Goal: Transaction & Acquisition: Purchase product/service

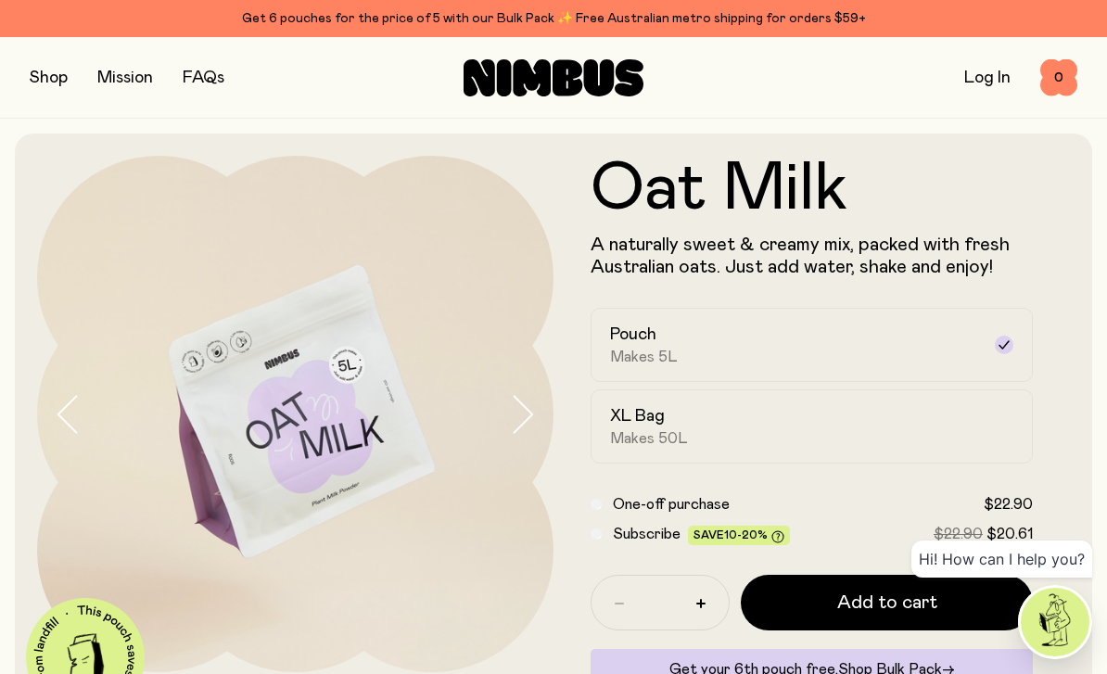
click at [984, 410] on label "XL Bag Makes 50L" at bounding box center [811, 426] width 442 height 74
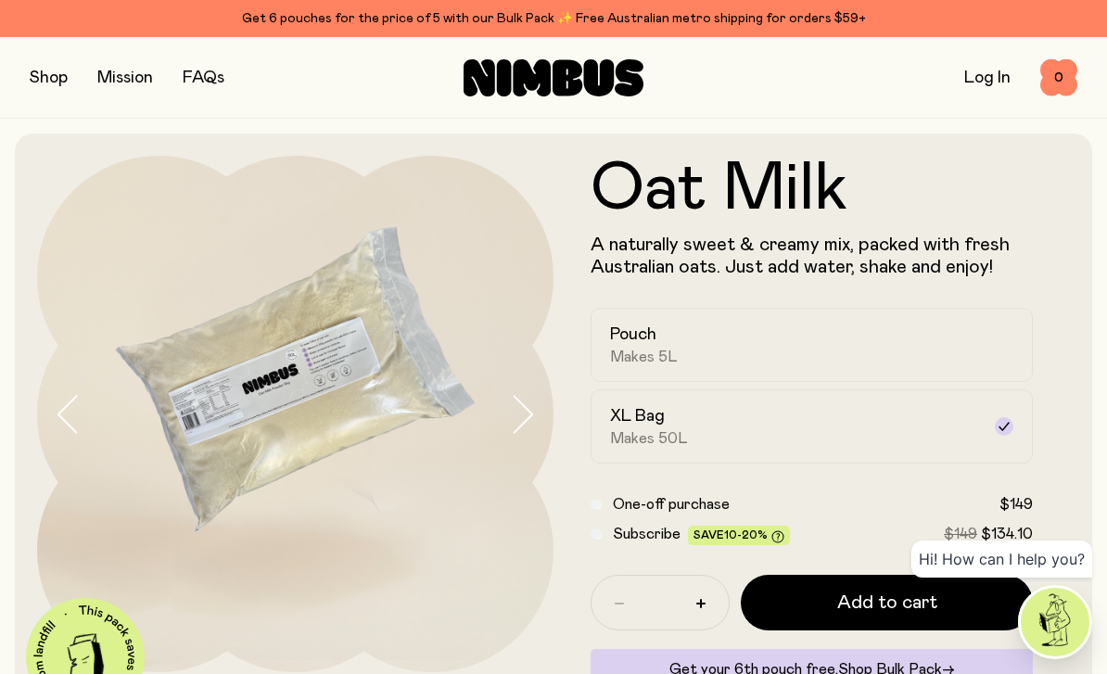
click at [968, 349] on div "Pouch Makes 5L" at bounding box center [795, 345] width 370 height 43
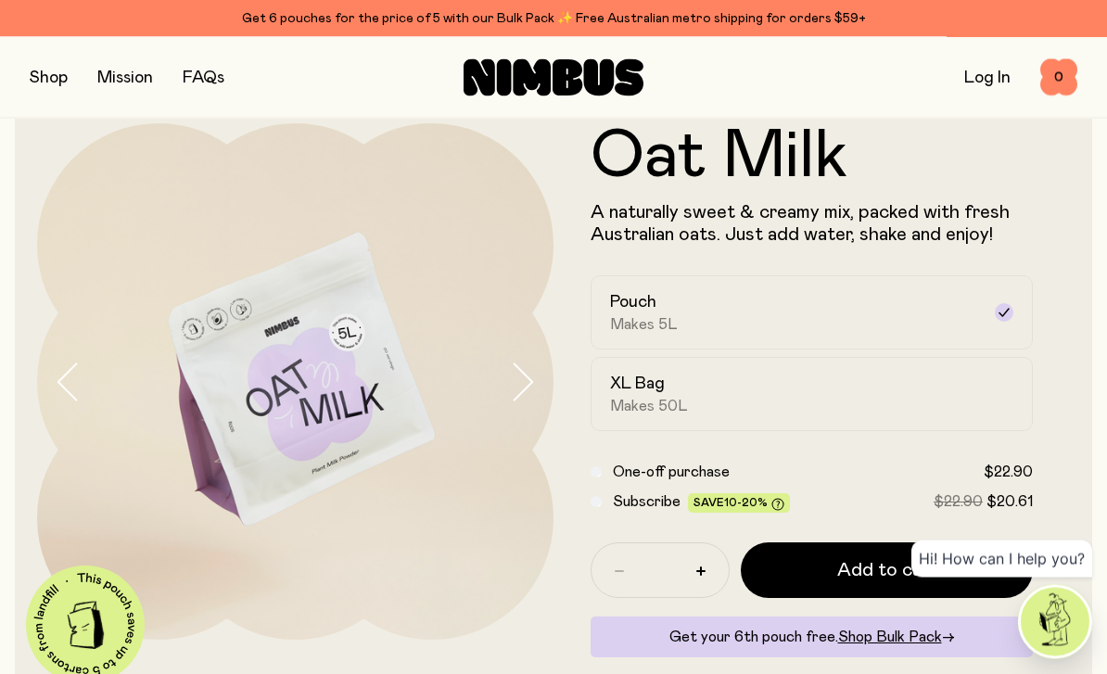
scroll to position [32, 0]
click at [988, 568] on button "Add to cart" at bounding box center [887, 570] width 292 height 56
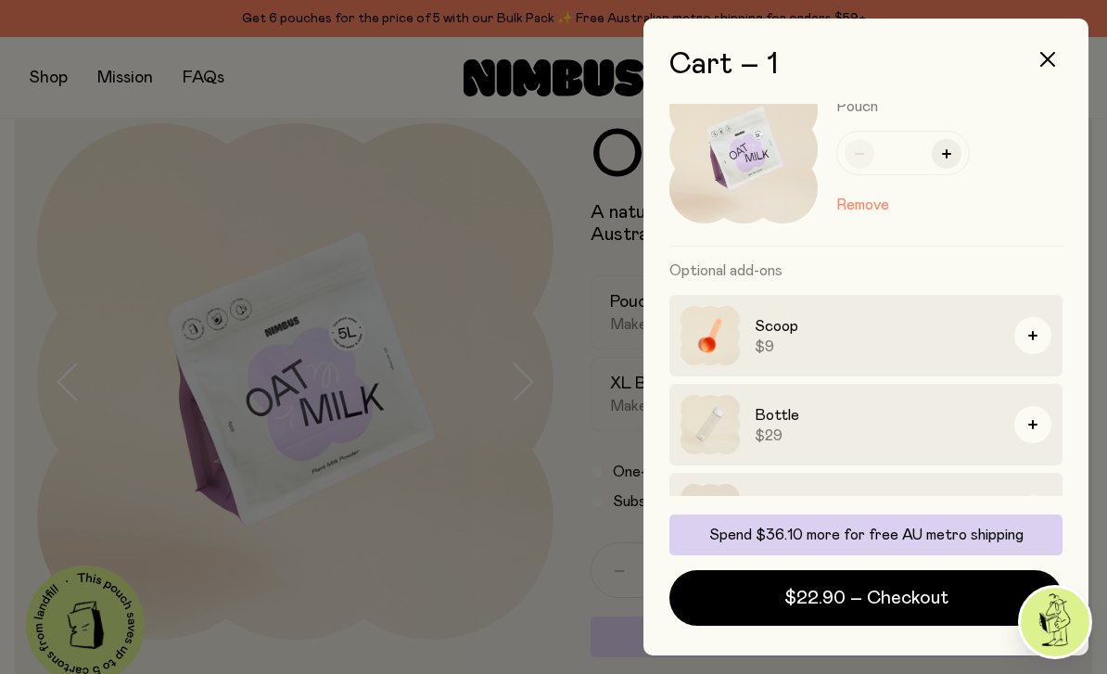
scroll to position [50, 0]
click at [1033, 332] on button "button" at bounding box center [1032, 336] width 37 height 37
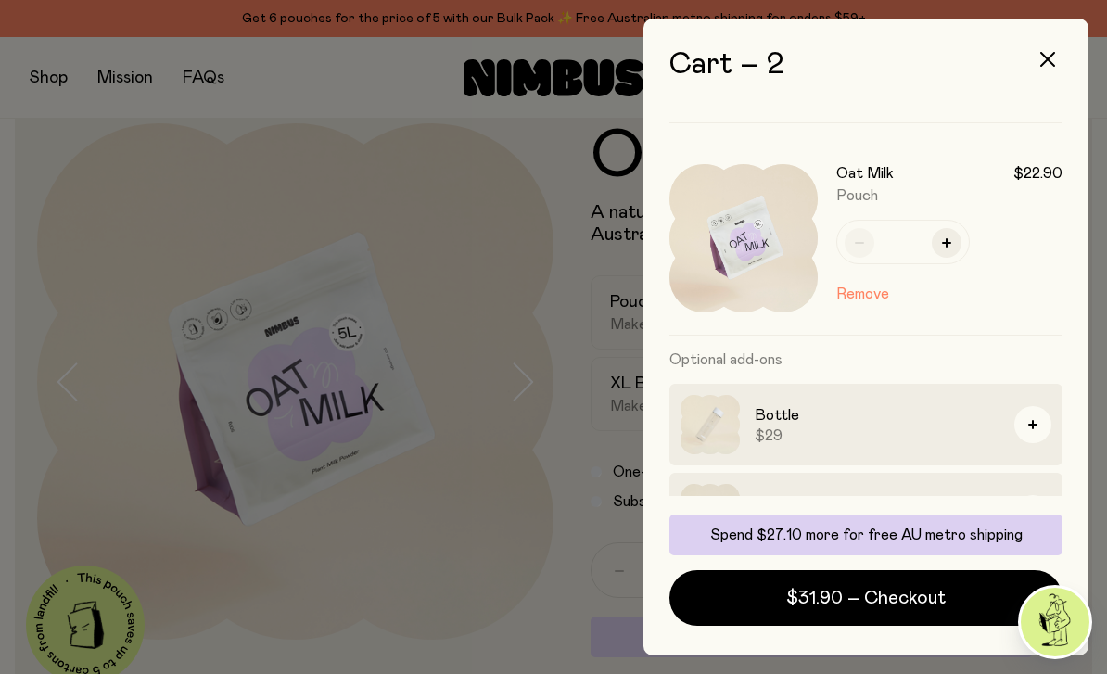
scroll to position [173, 0]
click at [1031, 440] on button "button" at bounding box center [1032, 425] width 37 height 37
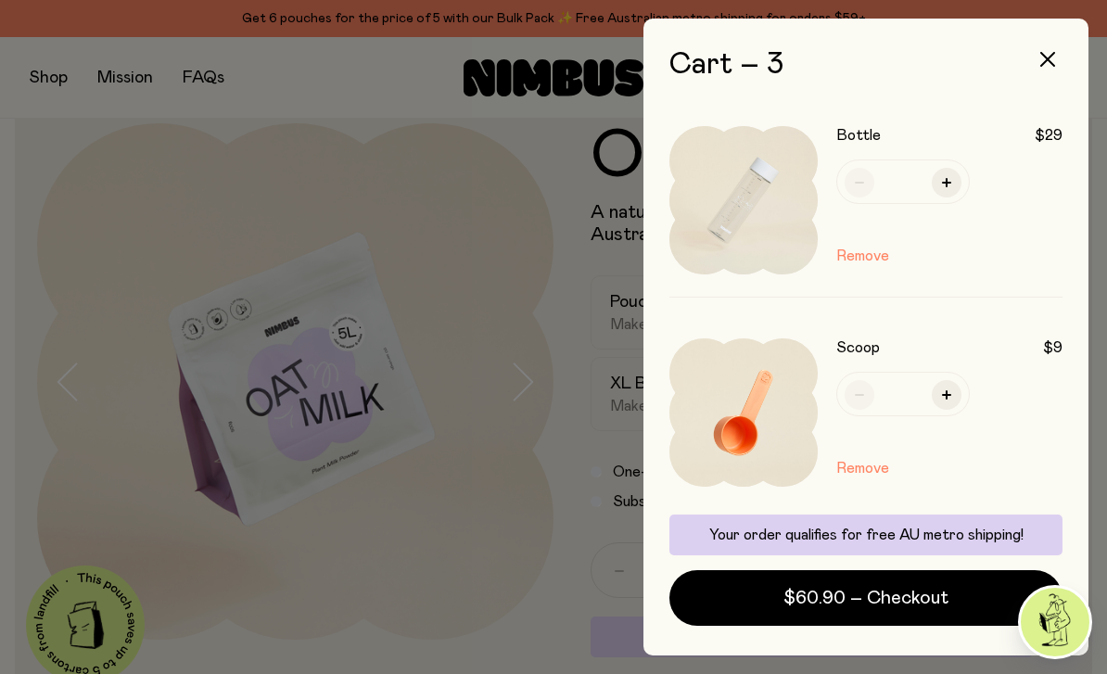
scroll to position [0, 0]
click at [869, 258] on button "Remove" at bounding box center [862, 256] width 53 height 22
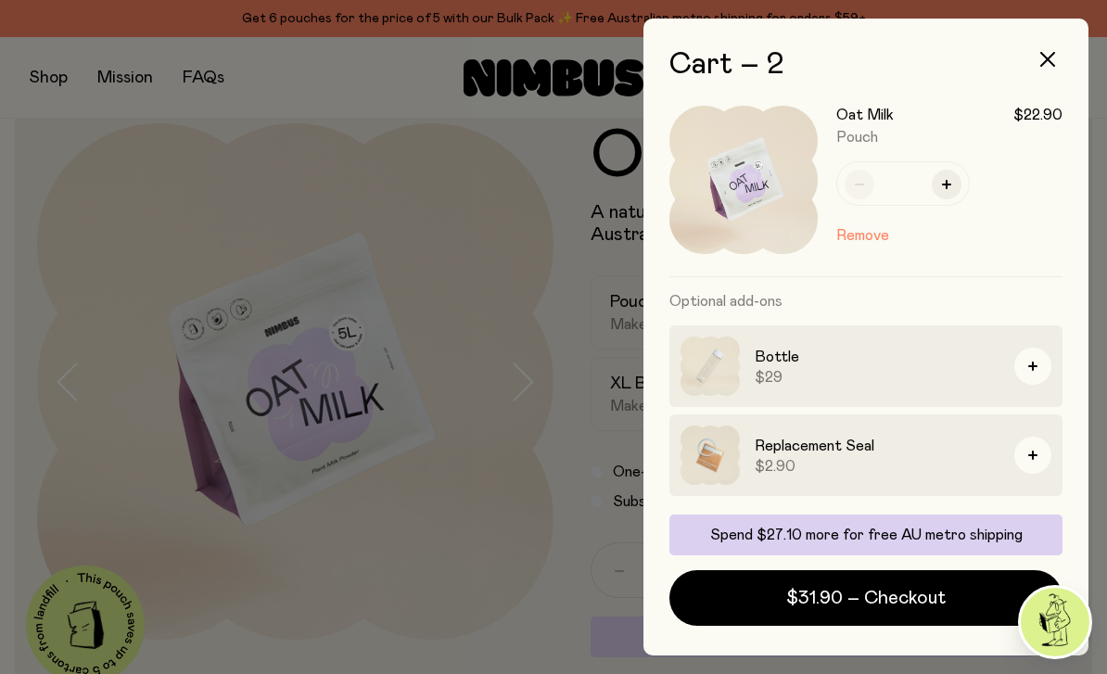
scroll to position [233, 0]
click at [950, 190] on button "button" at bounding box center [947, 185] width 30 height 30
type input "*"
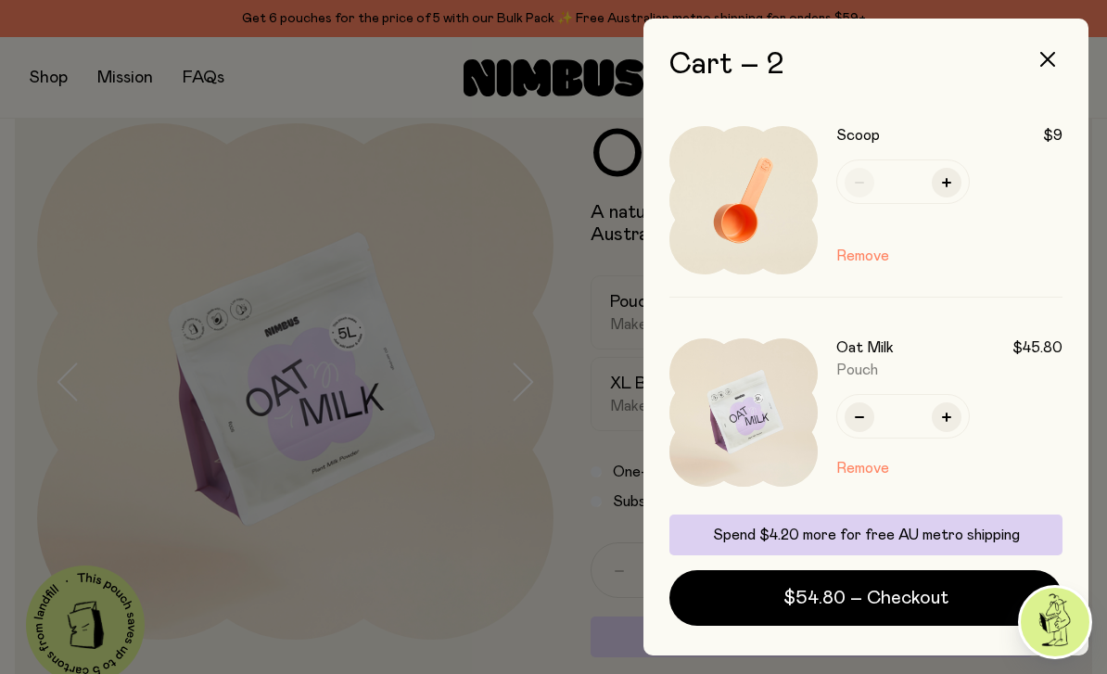
scroll to position [0, 0]
click at [608, 665] on div at bounding box center [553, 337] width 1107 height 674
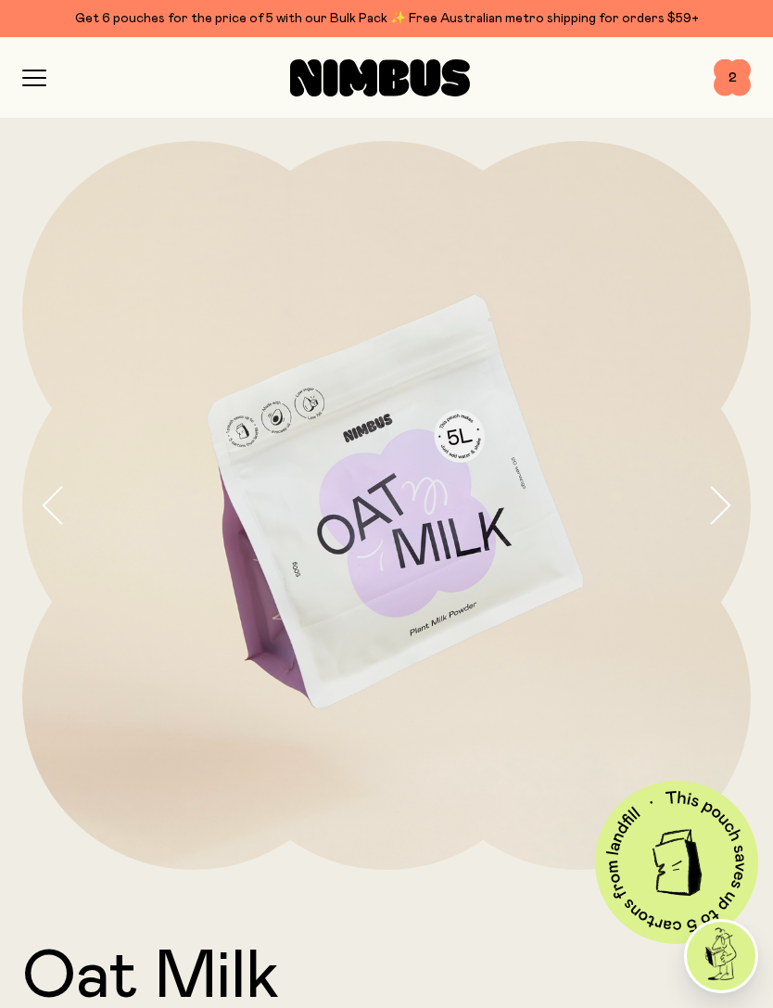
click at [739, 63] on span "2" at bounding box center [732, 77] width 37 height 37
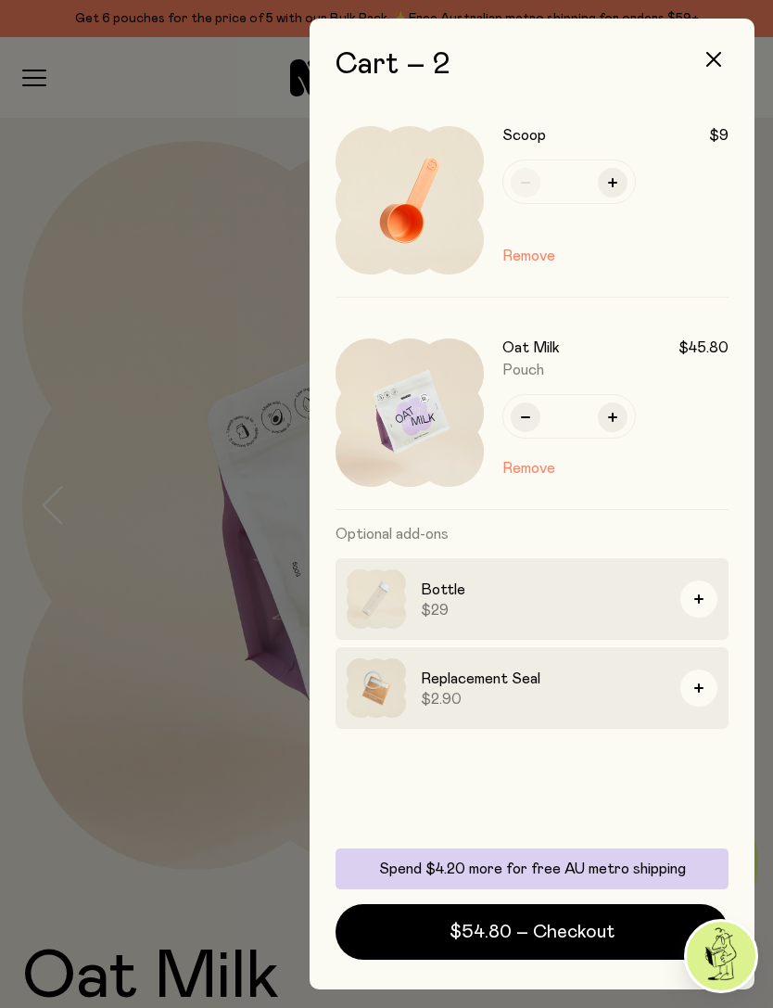
click at [396, 596] on img at bounding box center [376, 598] width 59 height 59
click at [177, 613] on div at bounding box center [386, 504] width 773 height 1008
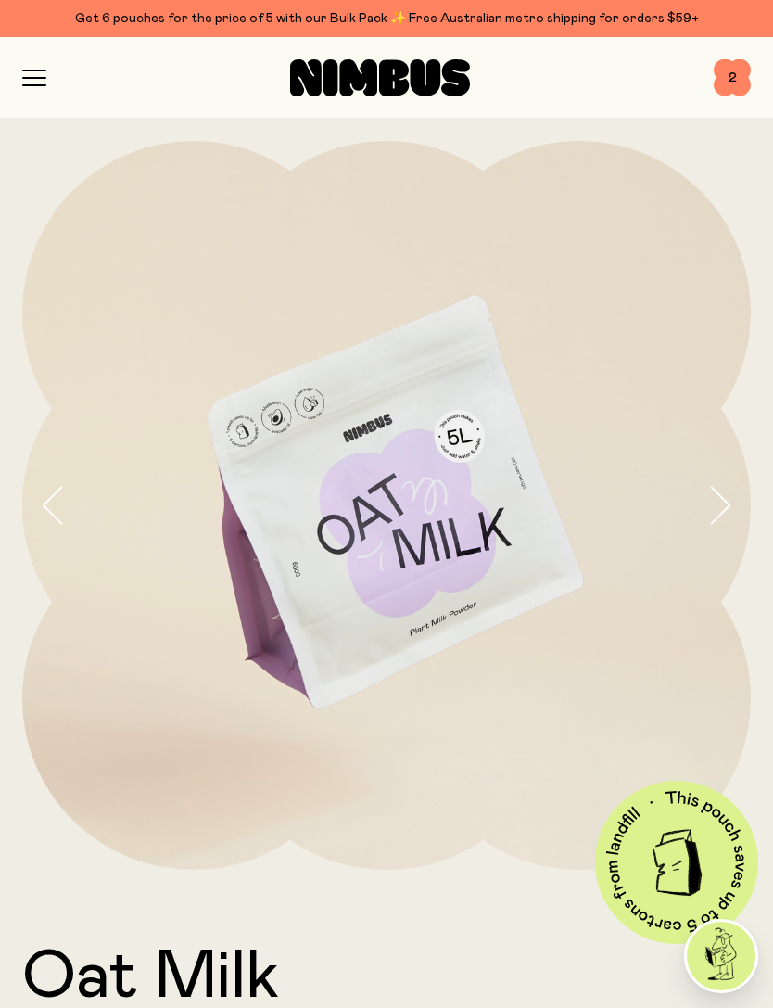
click at [48, 68] on div at bounding box center [379, 77] width 667 height 37
click at [26, 83] on icon "button" at bounding box center [34, 78] width 24 height 17
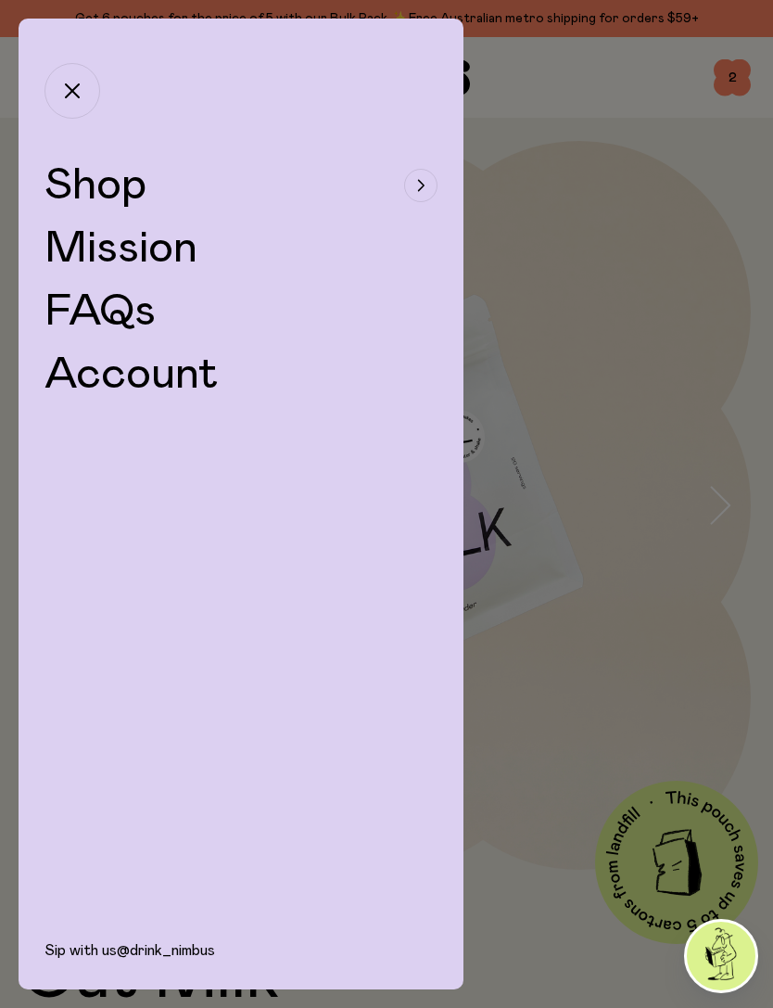
click at [413, 201] on button "Shop" at bounding box center [240, 185] width 393 height 44
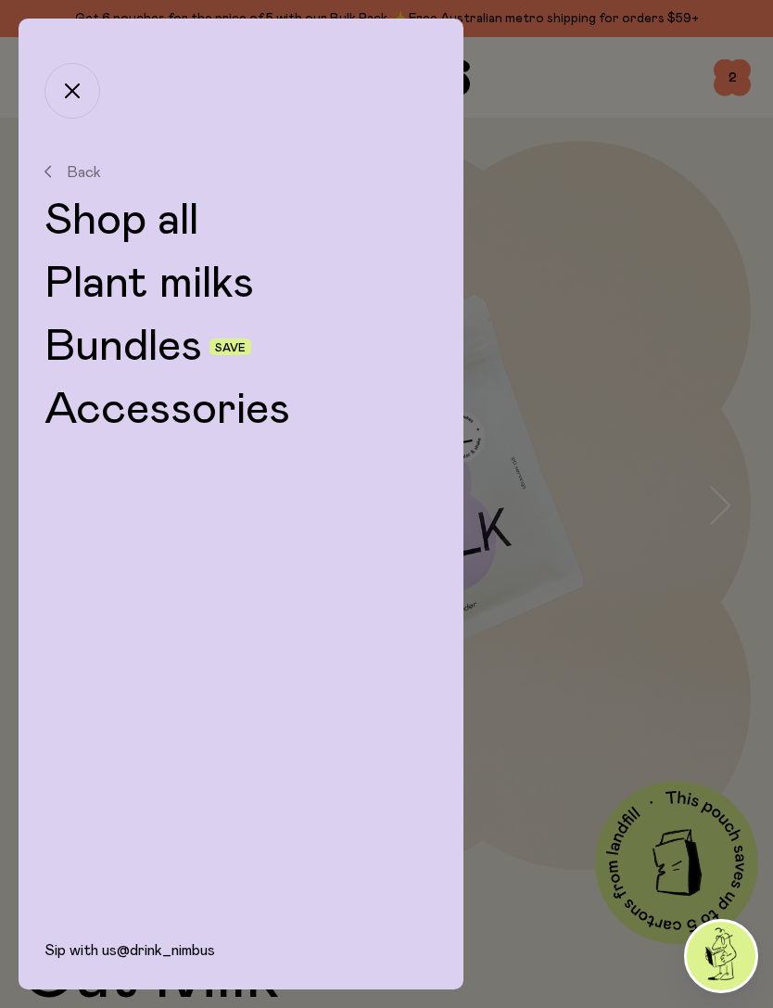
click at [248, 417] on link "Accessories" at bounding box center [240, 409] width 393 height 44
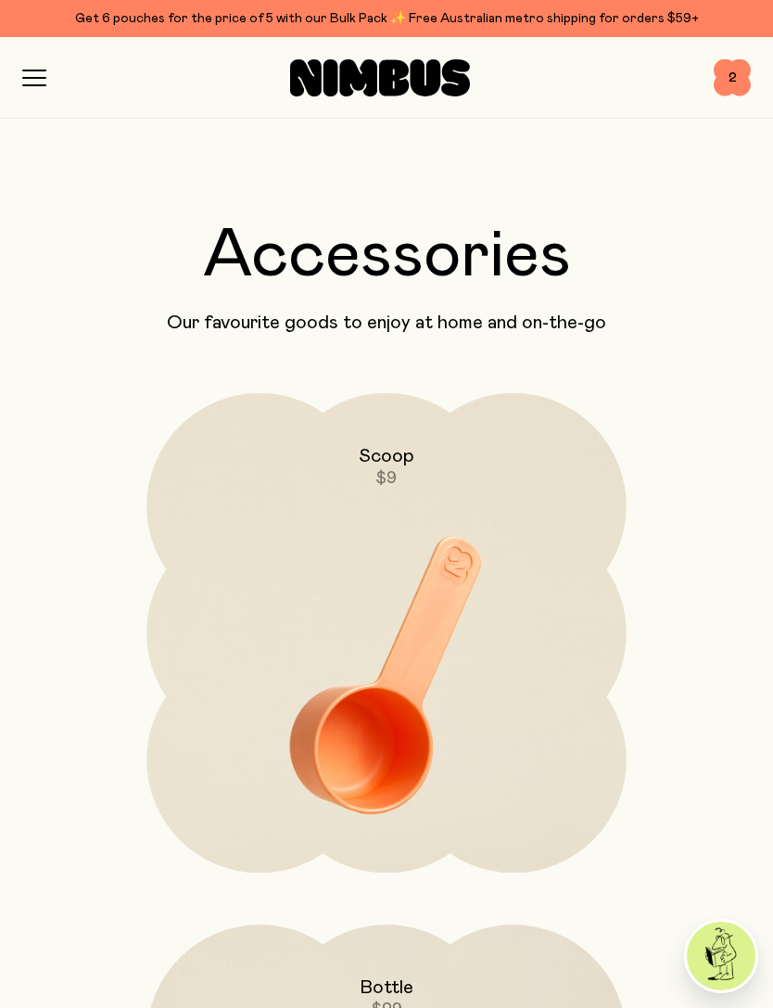
click at [32, 70] on icon "button" at bounding box center [34, 70] width 22 height 0
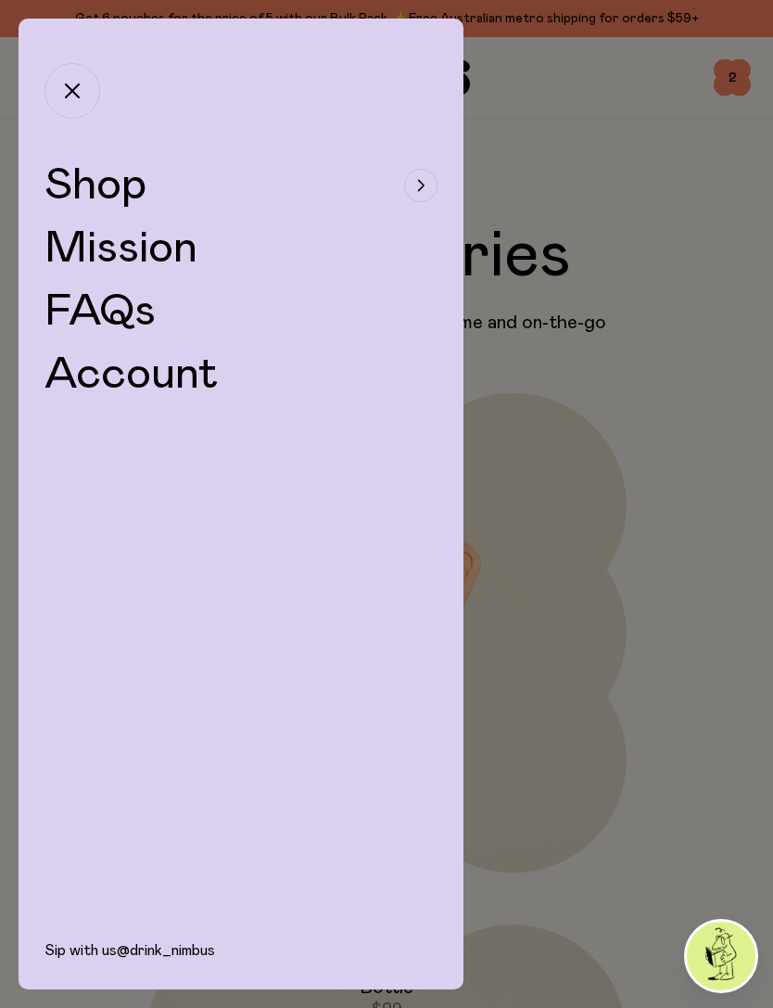
click at [422, 188] on icon "button" at bounding box center [422, 185] width 6 height 10
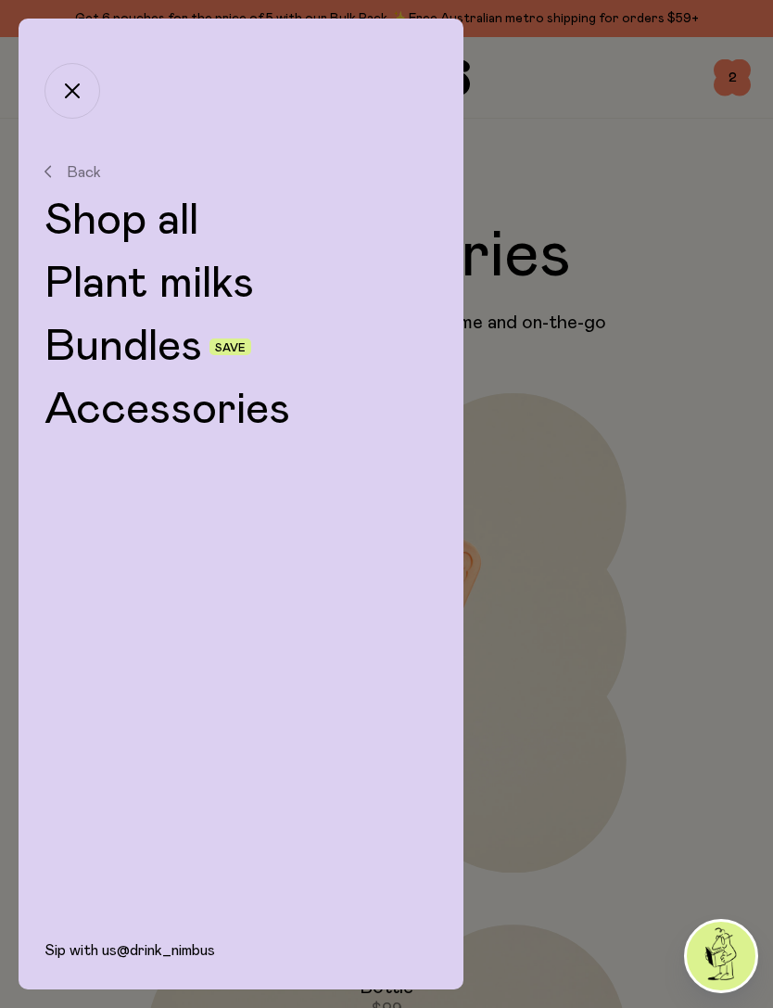
click at [113, 353] on link "Bundles" at bounding box center [123, 346] width 158 height 44
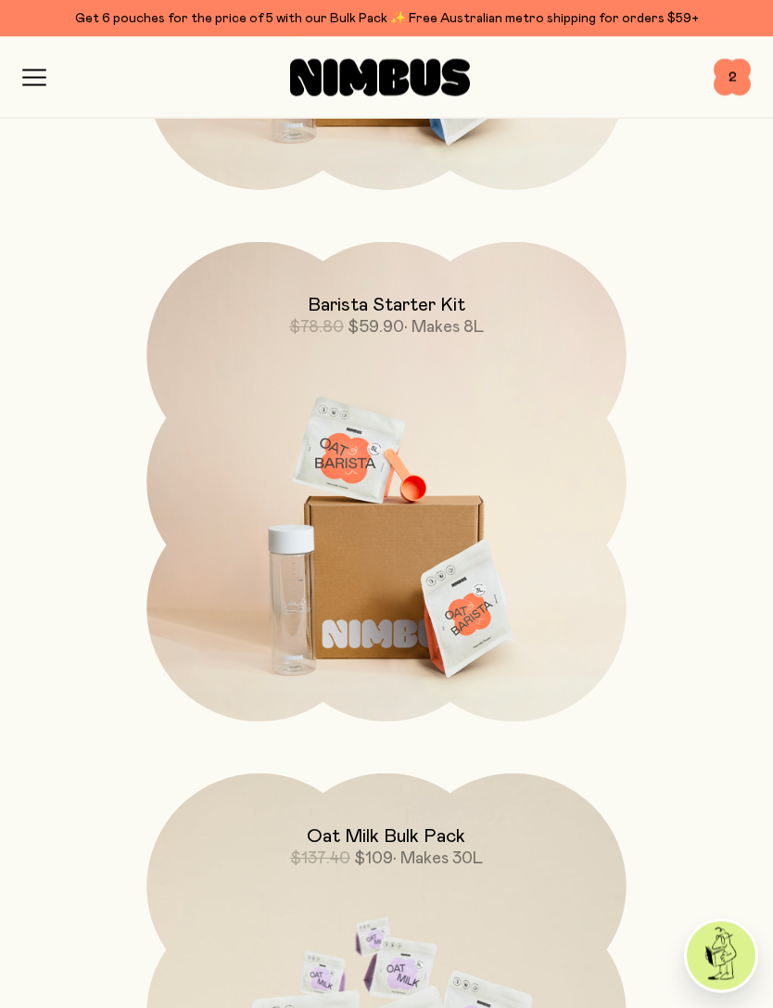
scroll to position [1199, 0]
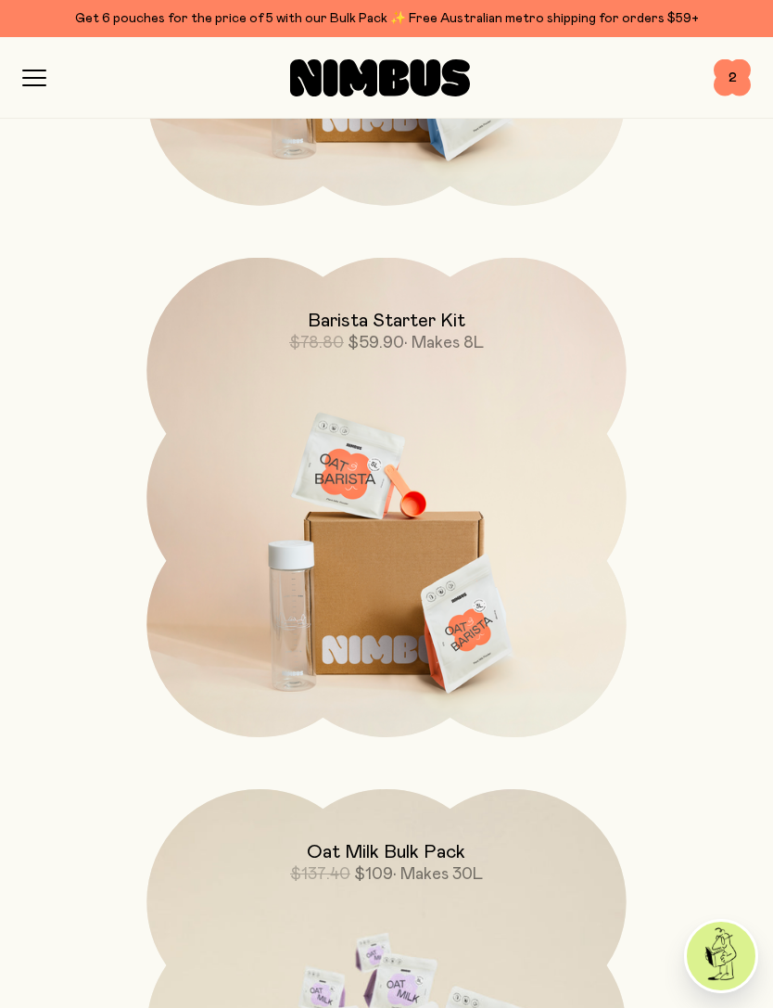
click at [406, 673] on img at bounding box center [385, 540] width 479 height 564
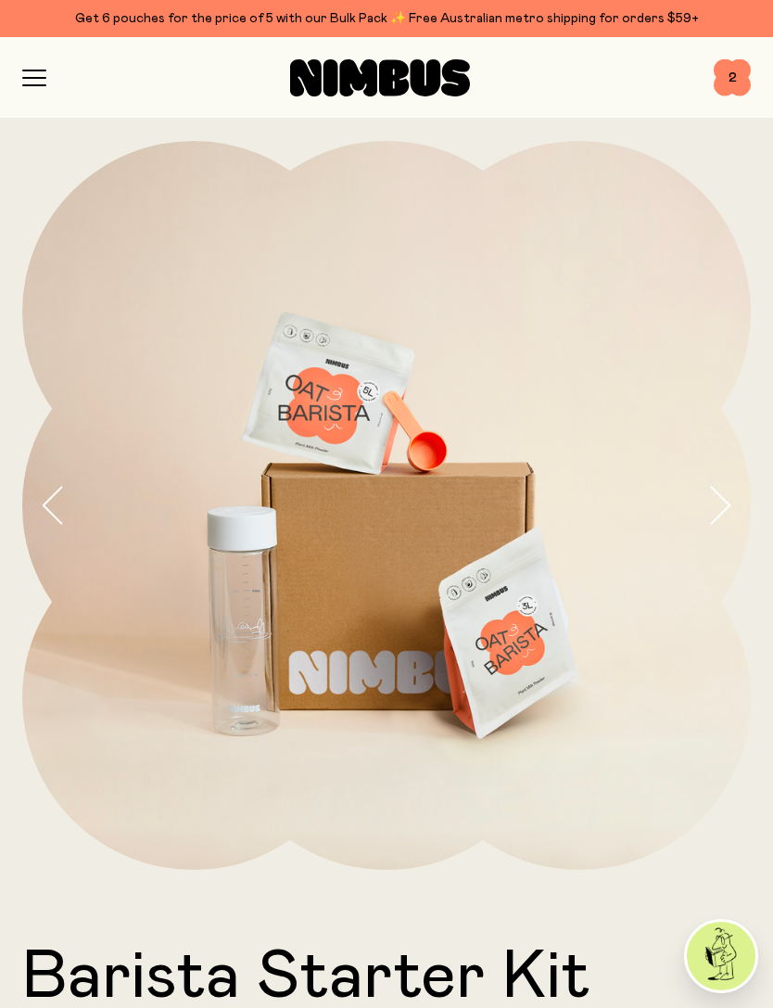
click at [74, 522] on img at bounding box center [386, 505] width 729 height 729
click at [726, 498] on icon "button" at bounding box center [719, 505] width 26 height 39
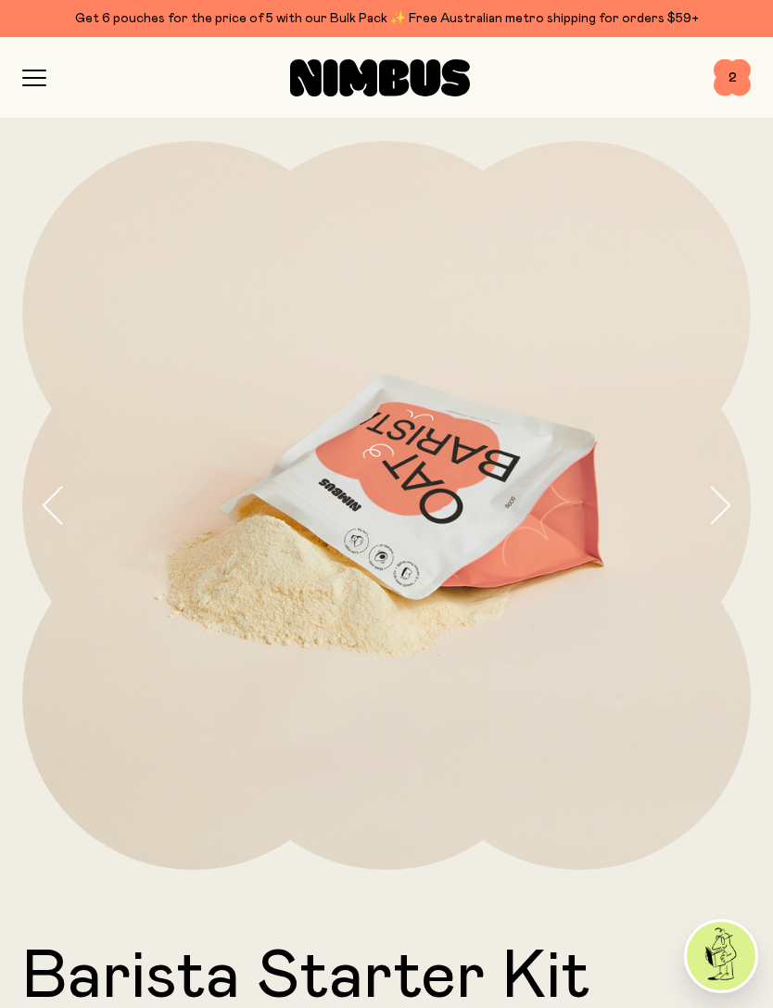
click at [728, 517] on icon "button" at bounding box center [719, 505] width 26 height 39
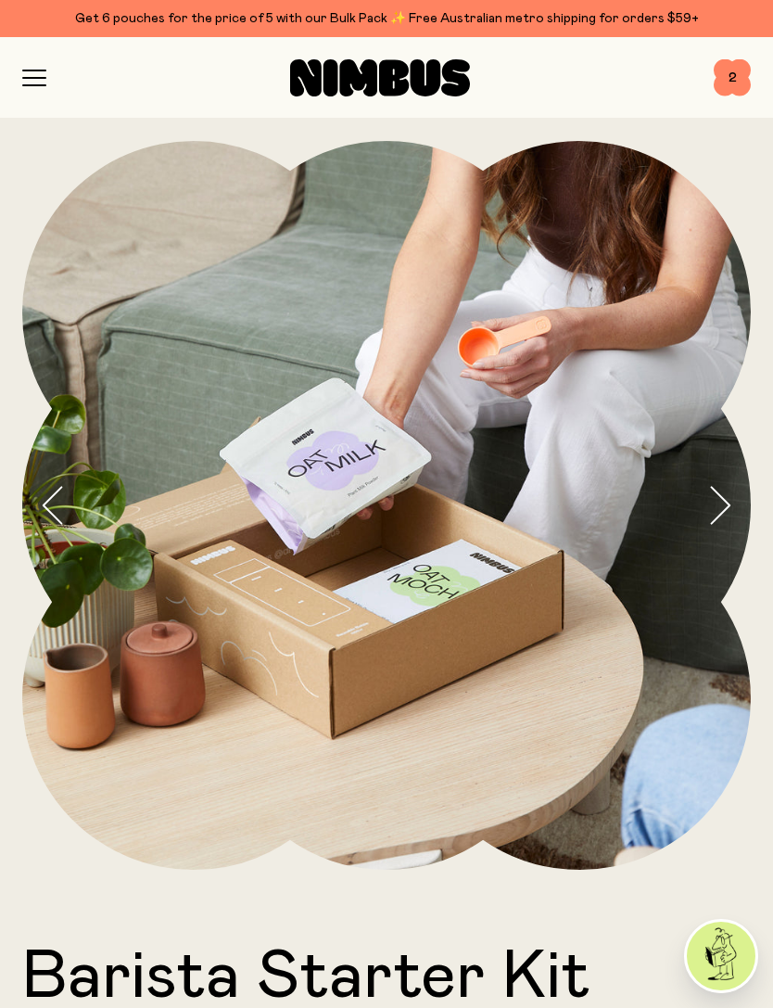
click at [737, 493] on button "button" at bounding box center [728, 505] width 44 height 729
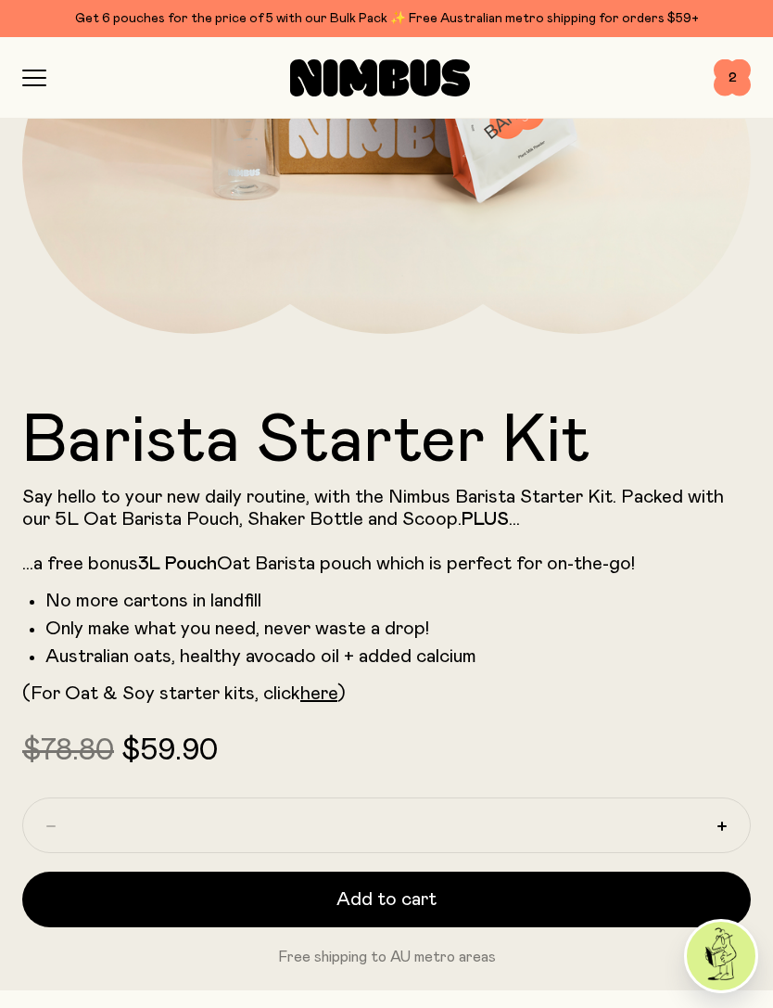
scroll to position [831, 0]
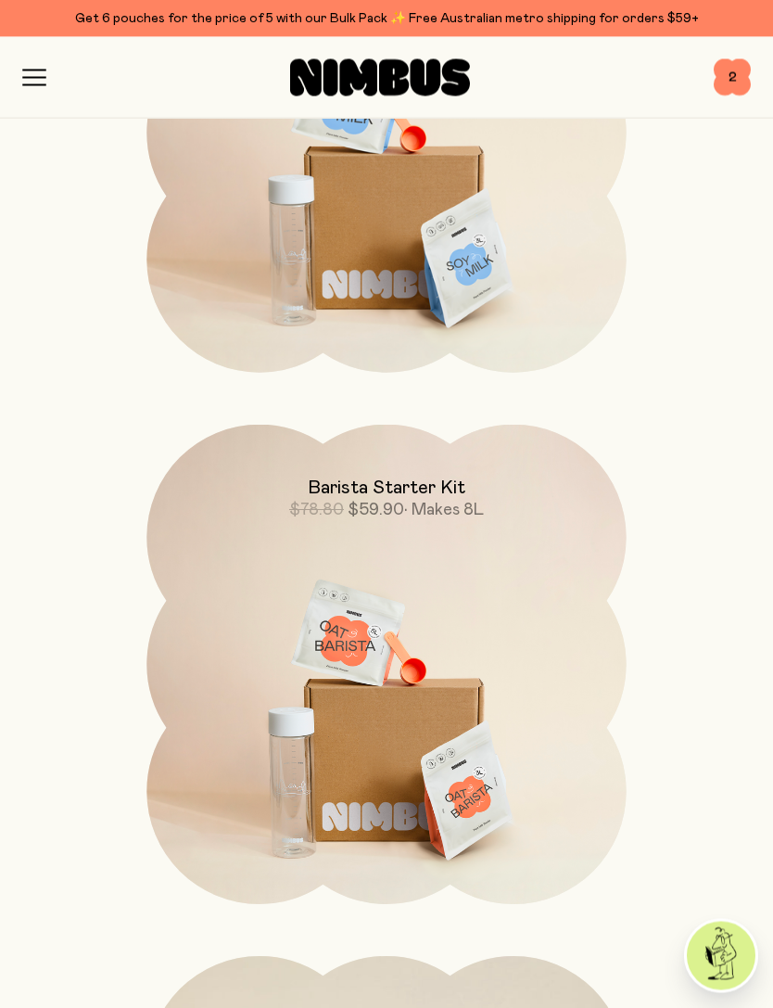
scroll to position [682, 0]
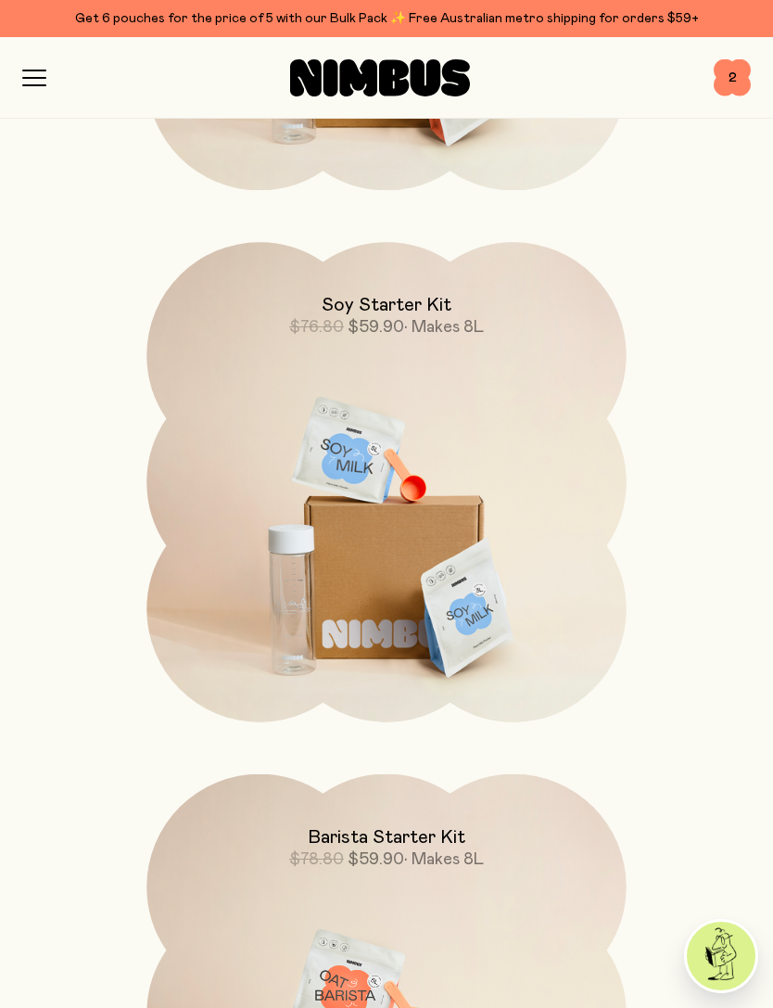
click at [508, 615] on img at bounding box center [385, 524] width 479 height 564
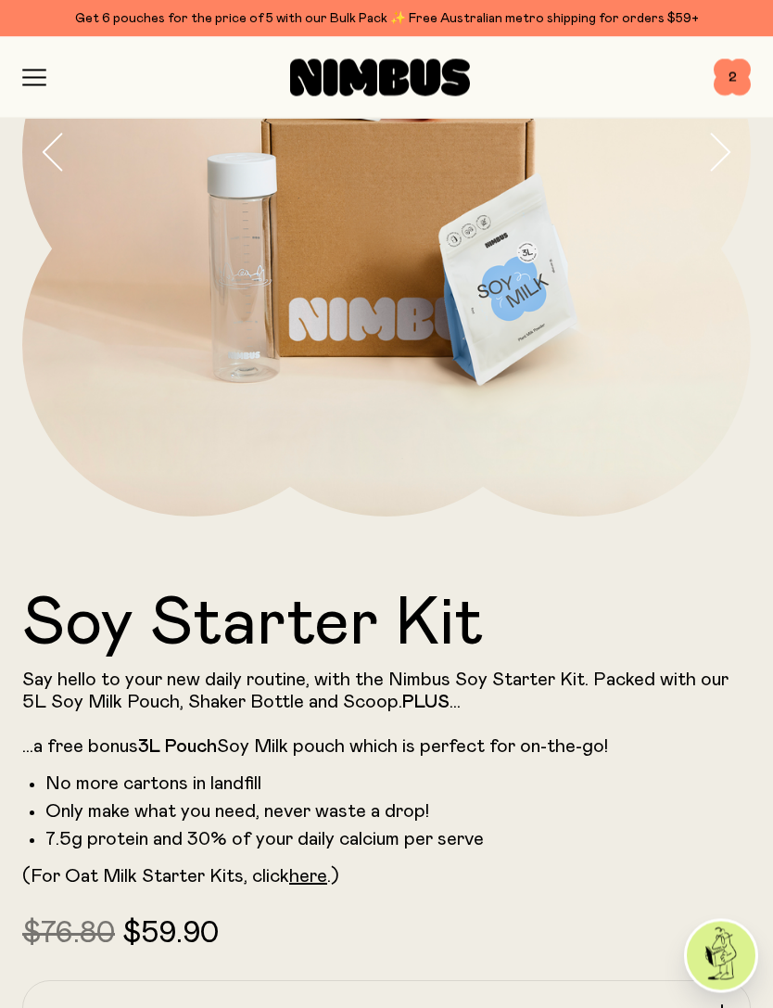
scroll to position [634, 0]
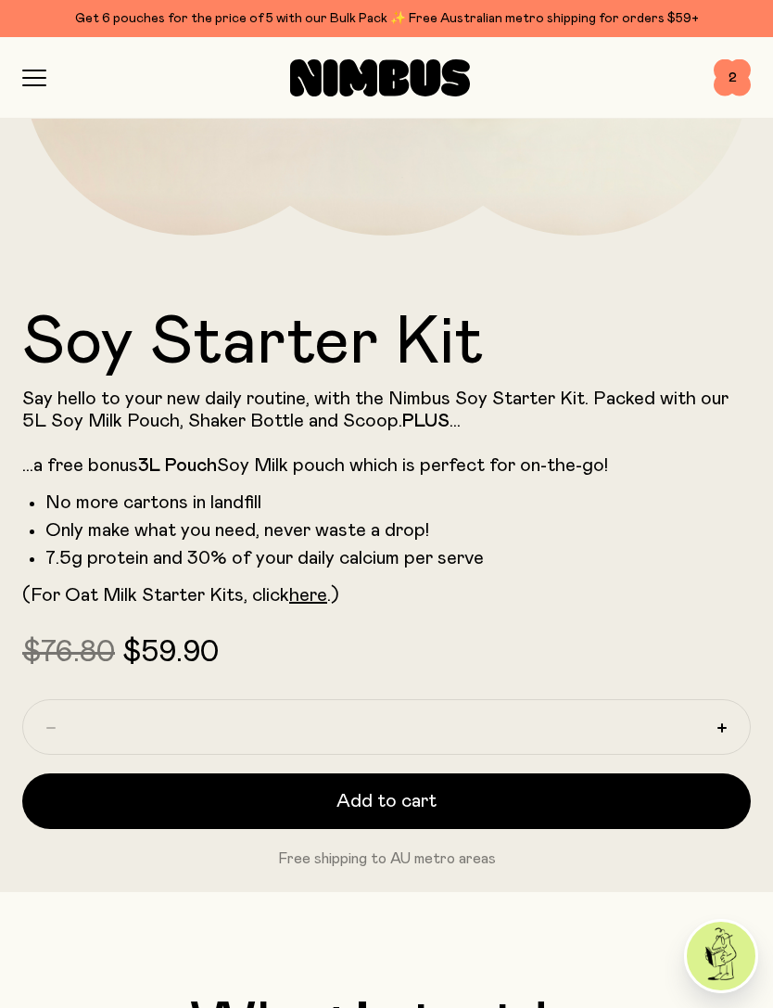
click at [606, 673] on button "Add to cart" at bounding box center [386, 801] width 729 height 56
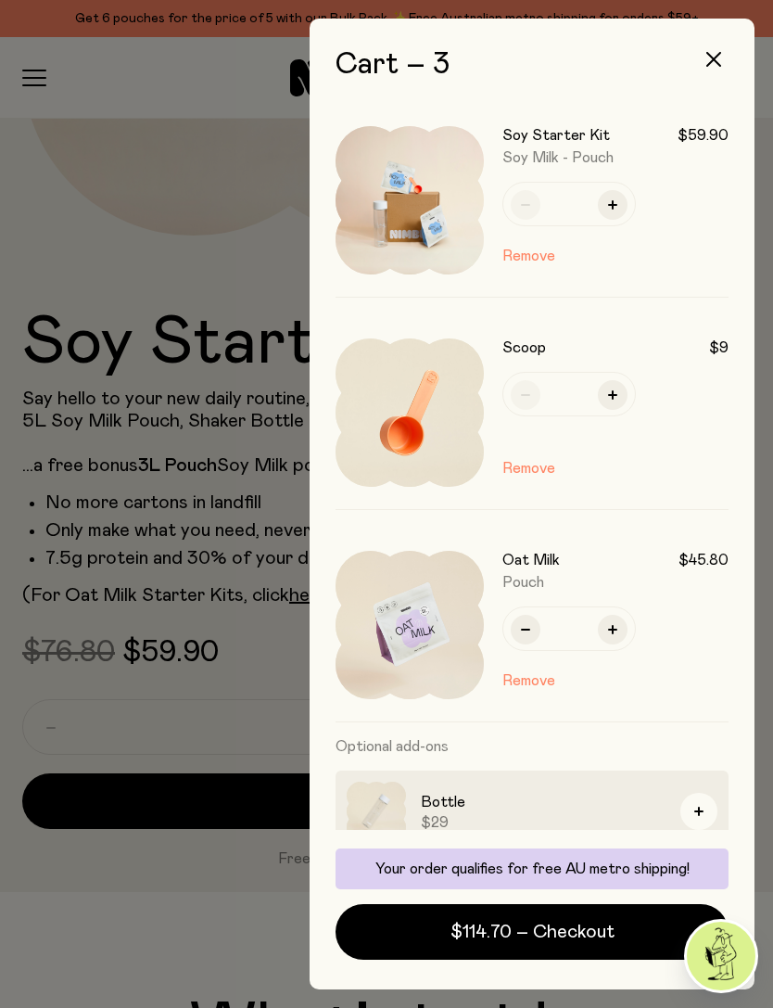
scroll to position [0, 0]
click at [521, 476] on button "Remove" at bounding box center [528, 468] width 53 height 22
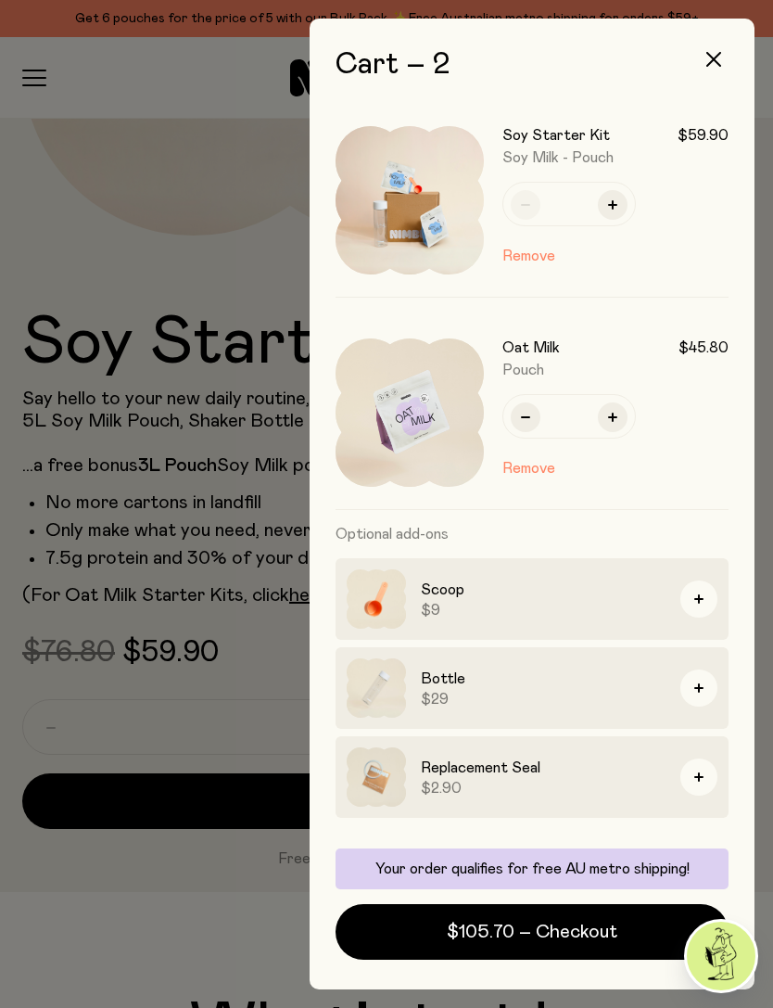
click at [536, 465] on button "Remove" at bounding box center [528, 468] width 53 height 22
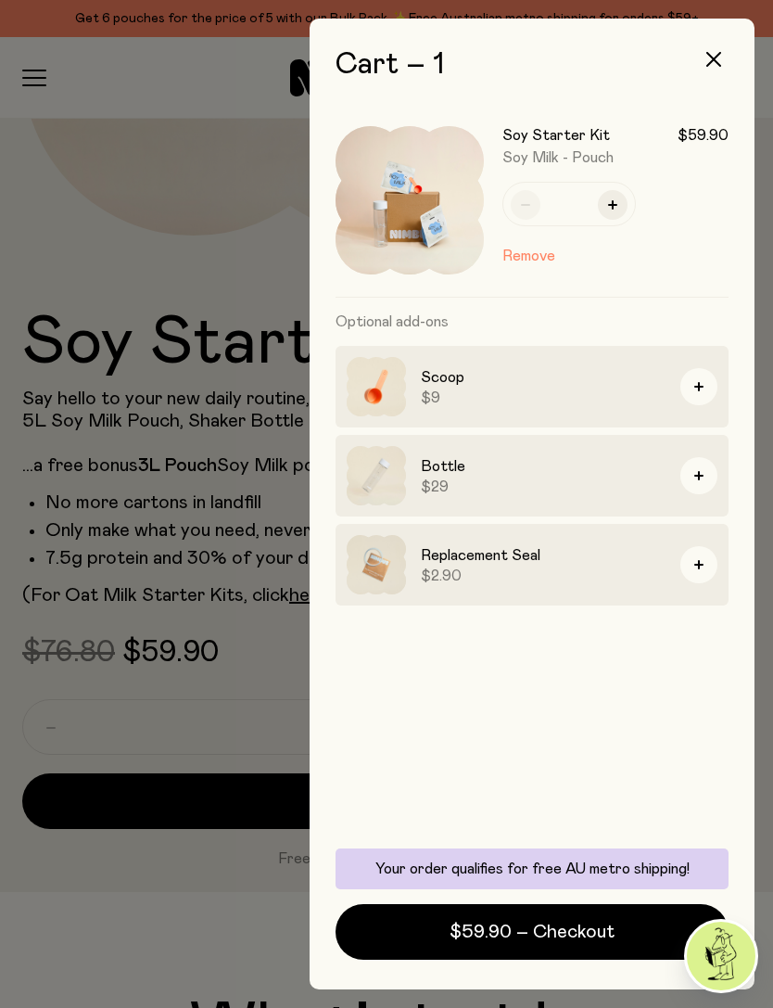
click at [549, 673] on span "$59.90 – Checkout" at bounding box center [532, 932] width 165 height 26
